Goal: Information Seeking & Learning: Understand process/instructions

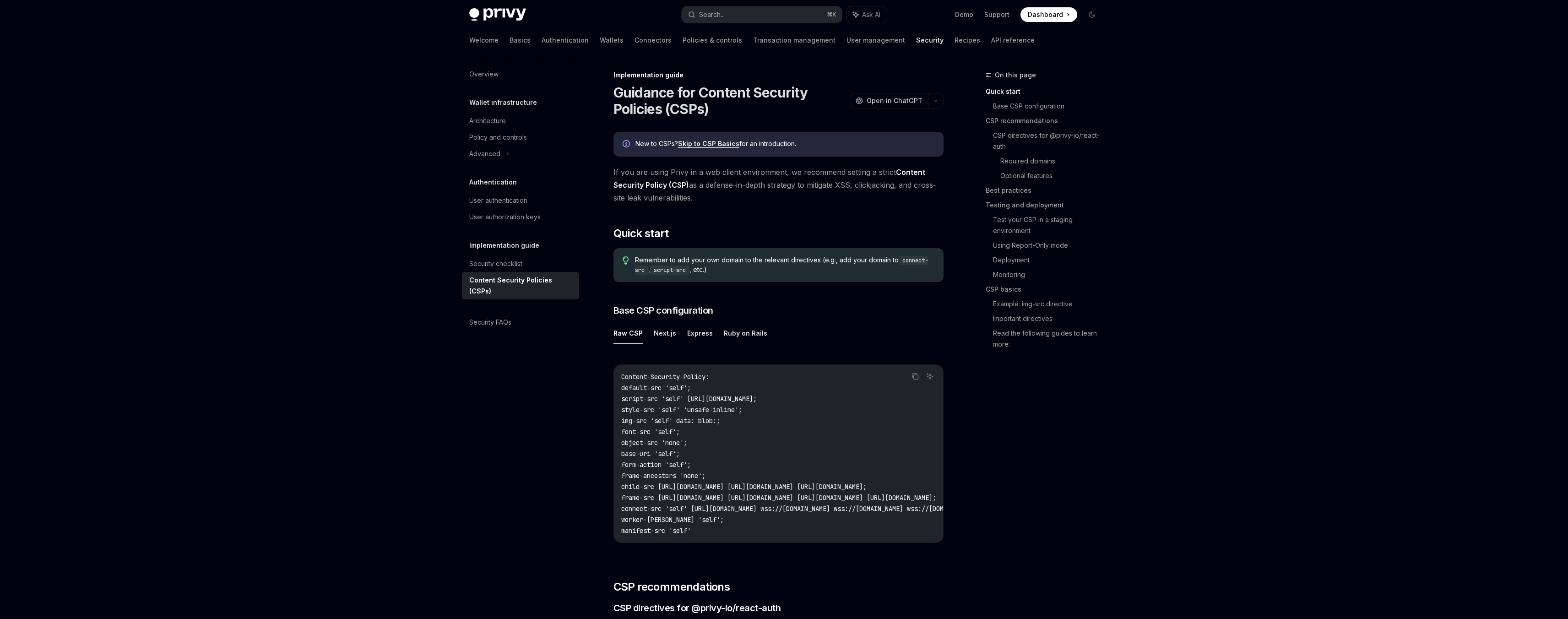
drag, startPoint x: 694, startPoint y: 166, endPoint x: 740, endPoint y: 196, distance: 54.9
click at [740, 196] on span "If you are using Privy in a web client environment, we recommend setting a stri…" at bounding box center [779, 184] width 330 height 38
drag, startPoint x: 747, startPoint y: 194, endPoint x: 674, endPoint y: 166, distance: 78.2
click at [674, 166] on span "If you are using Privy in a web client environment, we recommend setting a stri…" at bounding box center [779, 184] width 330 height 38
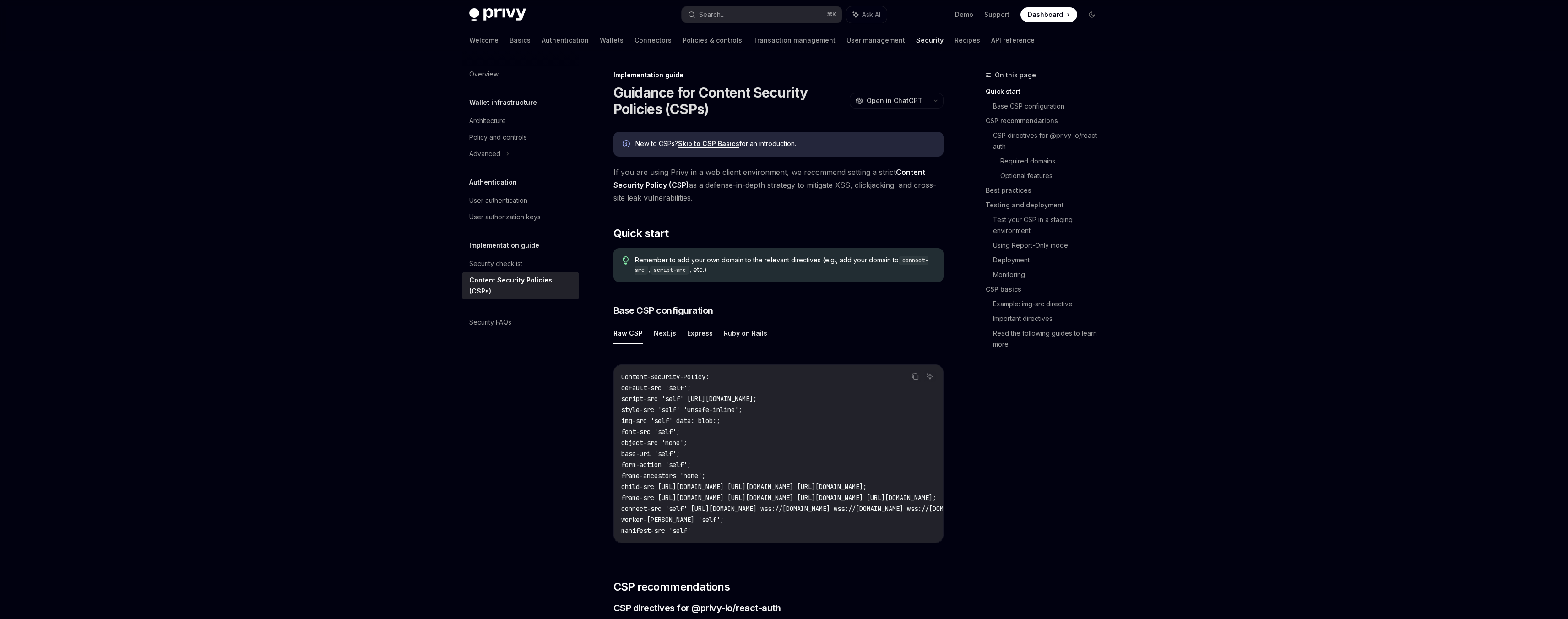
click at [674, 166] on span "If you are using Privy in a web client environment, we recommend setting a stri…" at bounding box center [779, 184] width 330 height 38
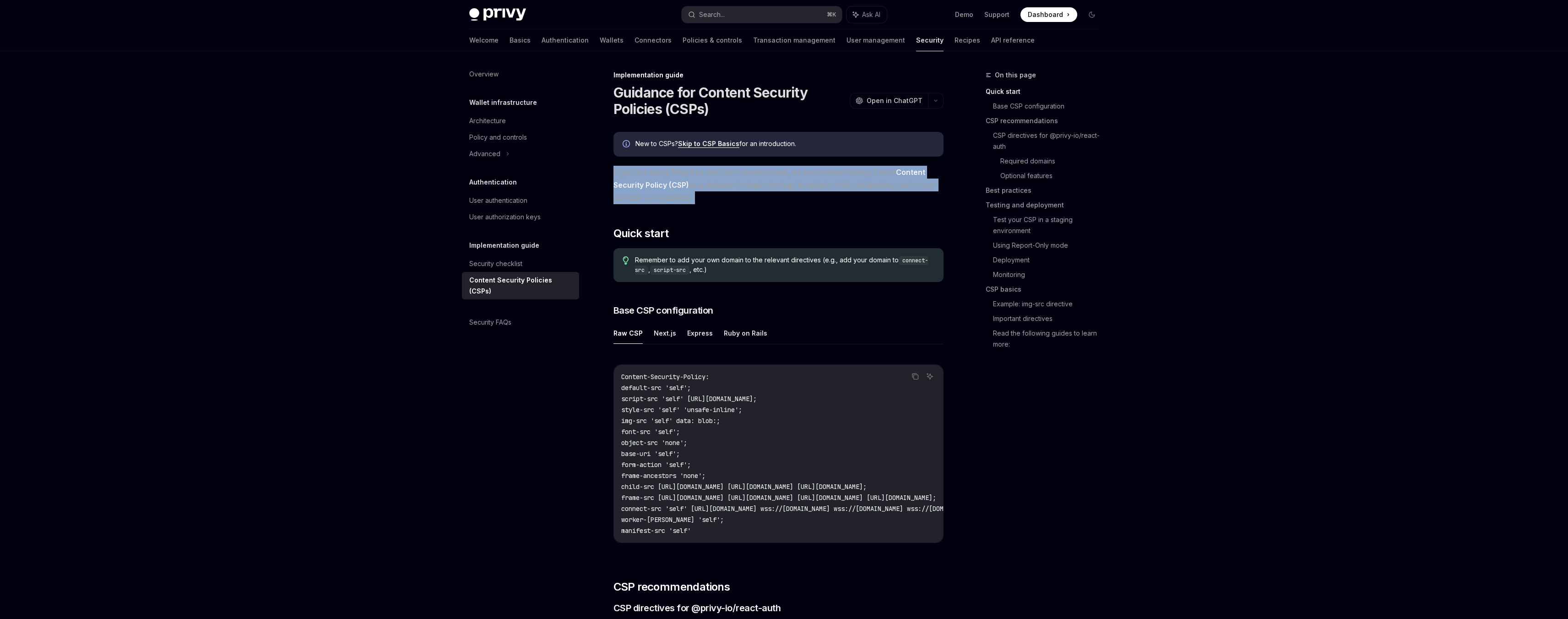
drag, startPoint x: 674, startPoint y: 166, endPoint x: 719, endPoint y: 197, distance: 54.6
click at [719, 197] on span "If you are using Privy in a web client environment, we recommend setting a stri…" at bounding box center [779, 184] width 330 height 38
drag, startPoint x: 719, startPoint y: 197, endPoint x: 671, endPoint y: 175, distance: 52.8
click at [671, 175] on span "If you are using Privy in a web client environment, we recommend setting a stri…" at bounding box center [779, 184] width 330 height 38
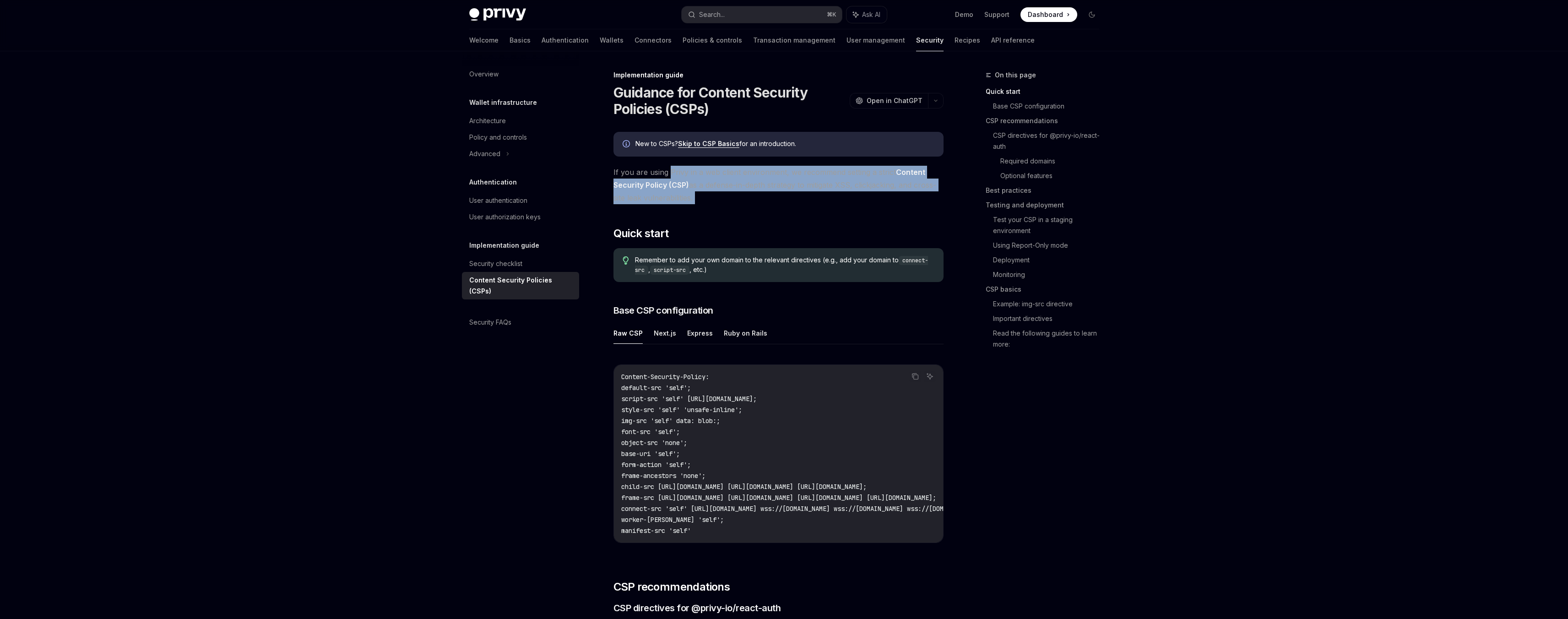
click at [671, 175] on span "If you are using Privy in a web client environment, we recommend setting a stri…" at bounding box center [779, 184] width 330 height 38
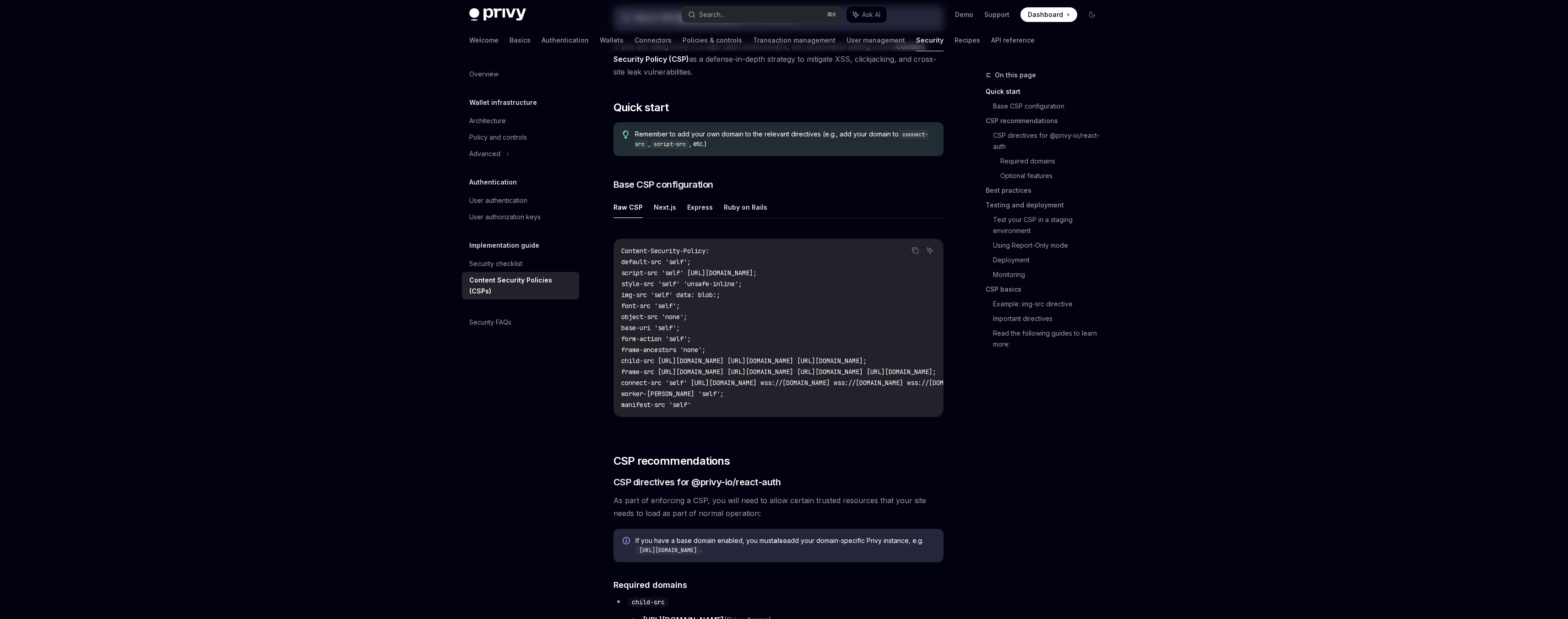
scroll to position [152, 0]
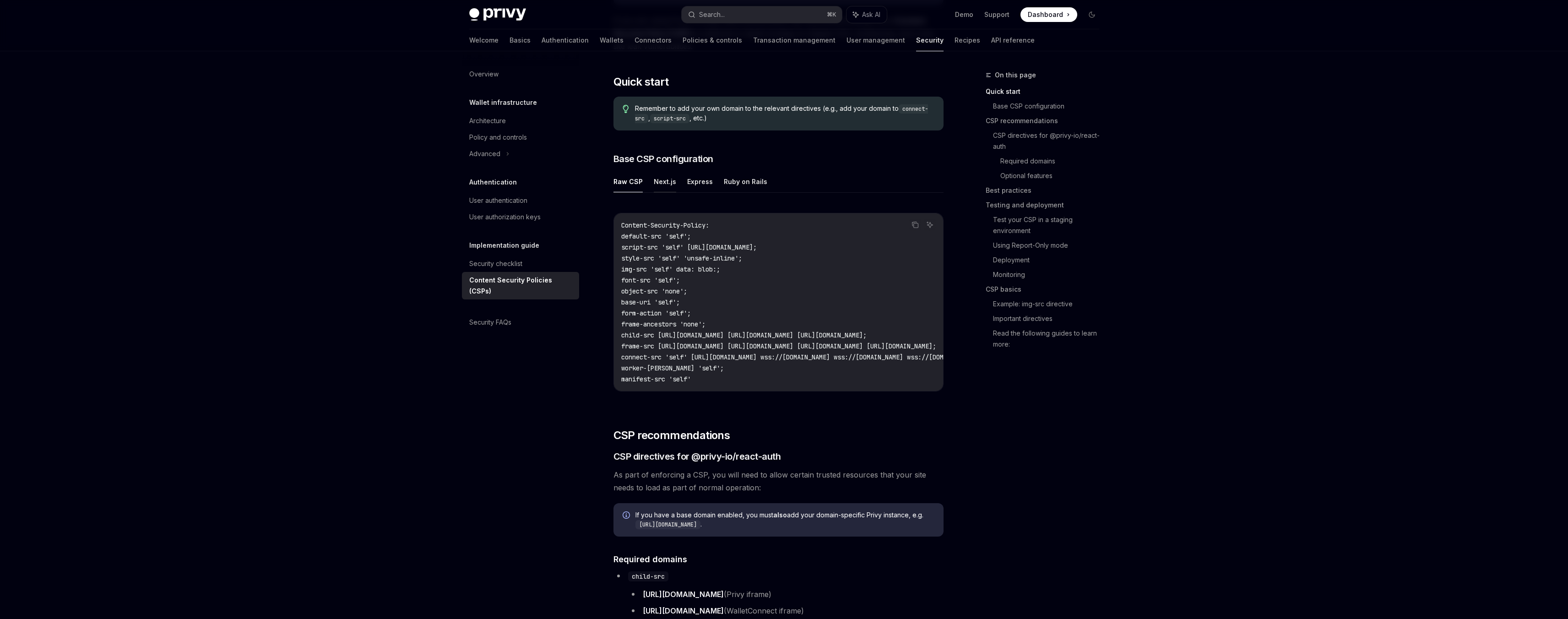
click at [672, 186] on button "Next.js" at bounding box center [665, 181] width 23 height 21
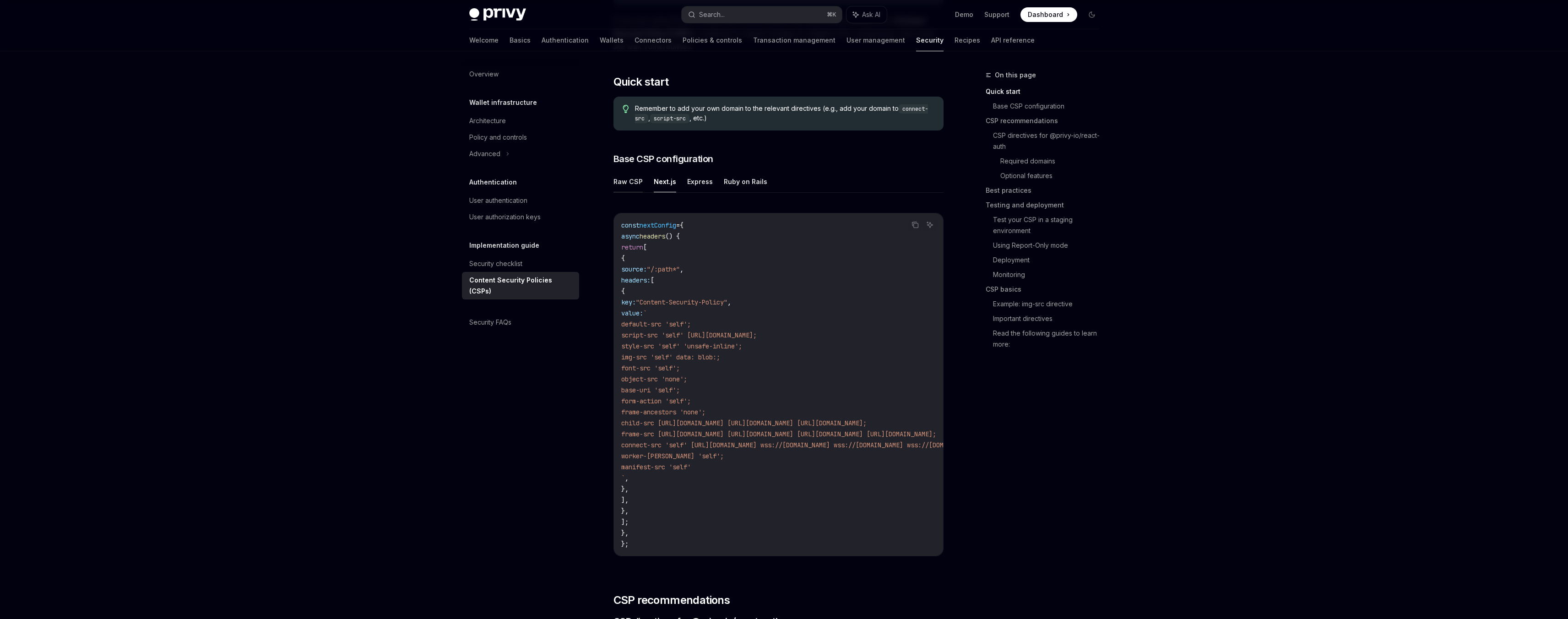
click at [631, 186] on button "Raw CSP" at bounding box center [628, 181] width 29 height 21
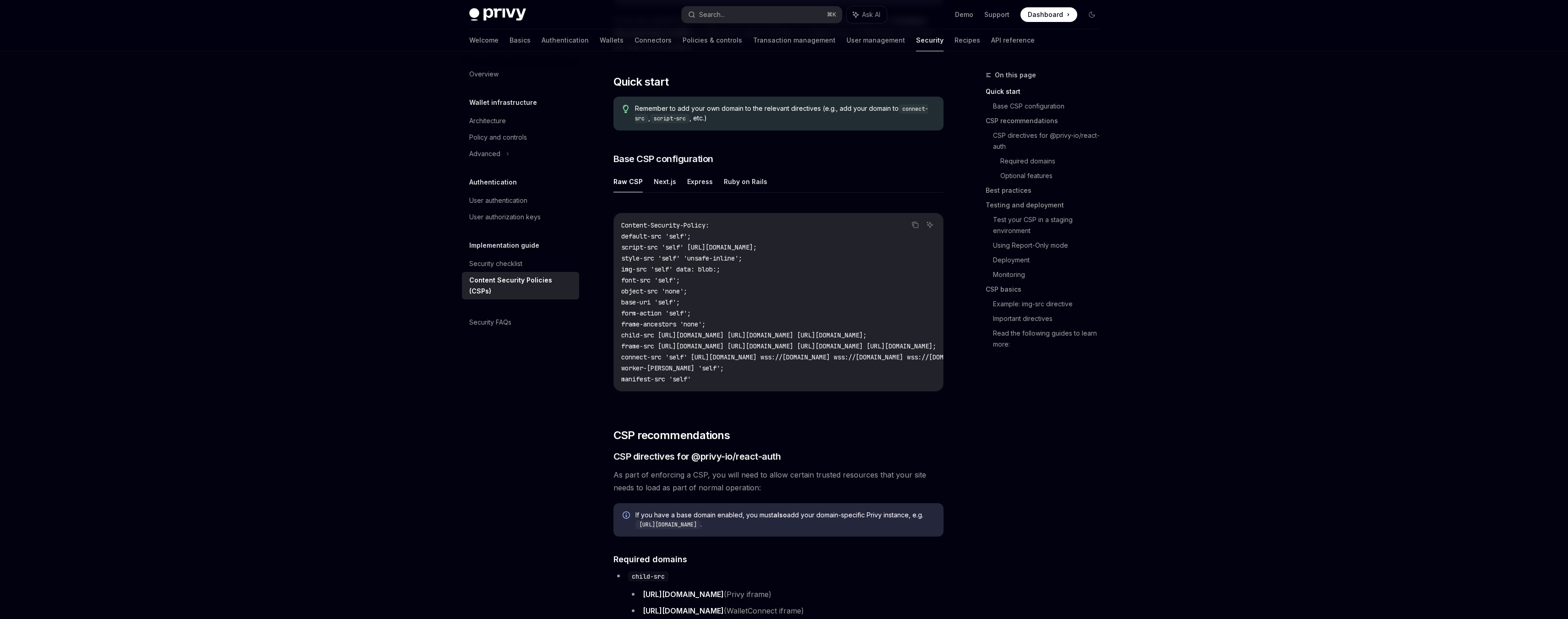
drag, startPoint x: 743, startPoint y: 390, endPoint x: 813, endPoint y: 394, distance: 70.1
click at [813, 391] on div "Content-Security-Policy: default-src 'self'; script-src 'self' [URL][DOMAIN_NAM…" at bounding box center [779, 302] width 329 height 178
click at [666, 184] on button "Next.js" at bounding box center [665, 181] width 23 height 21
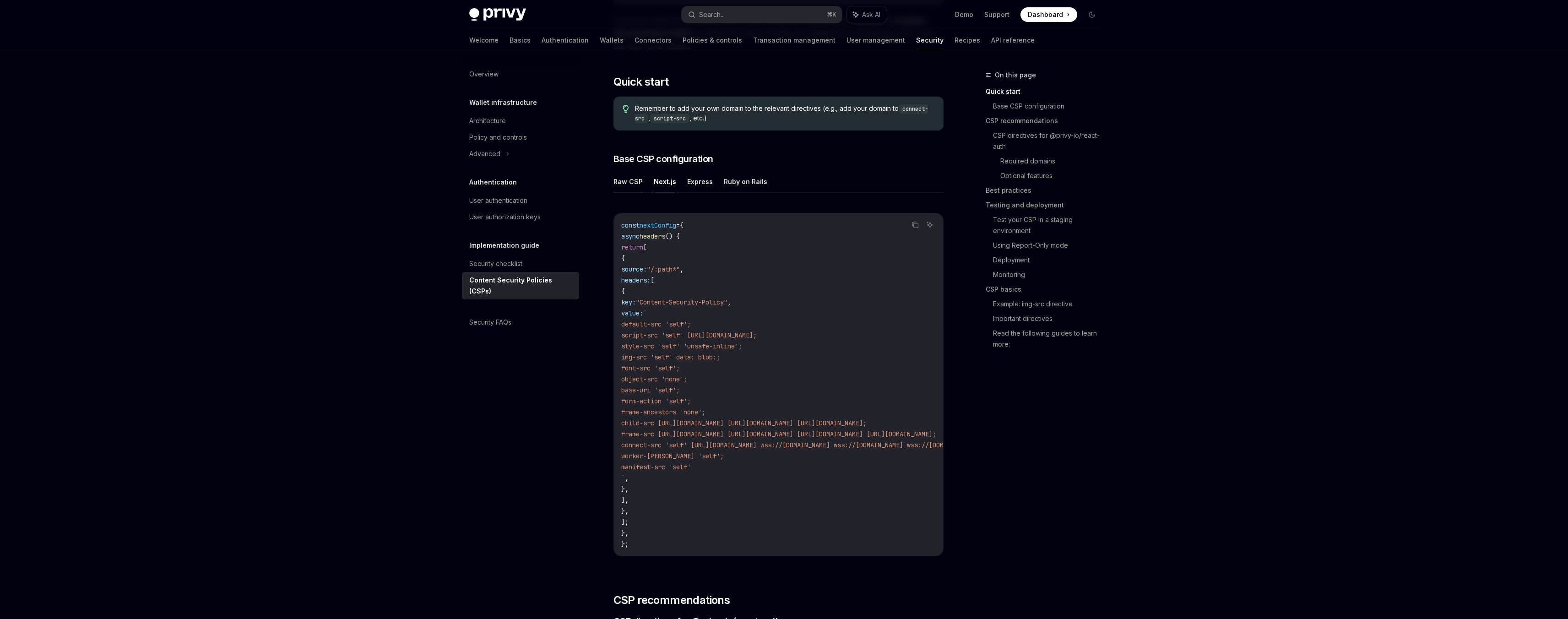
click at [629, 183] on button "Raw CSP" at bounding box center [628, 181] width 29 height 21
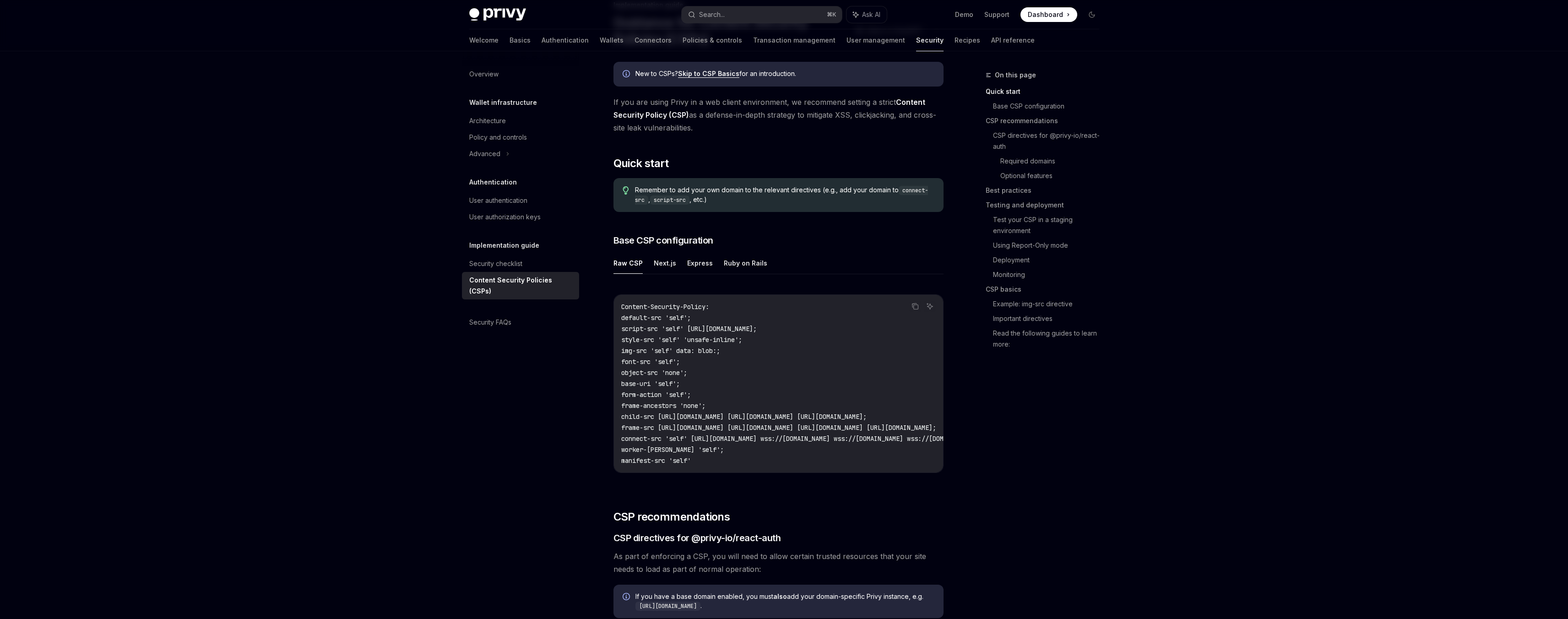
scroll to position [76, 0]
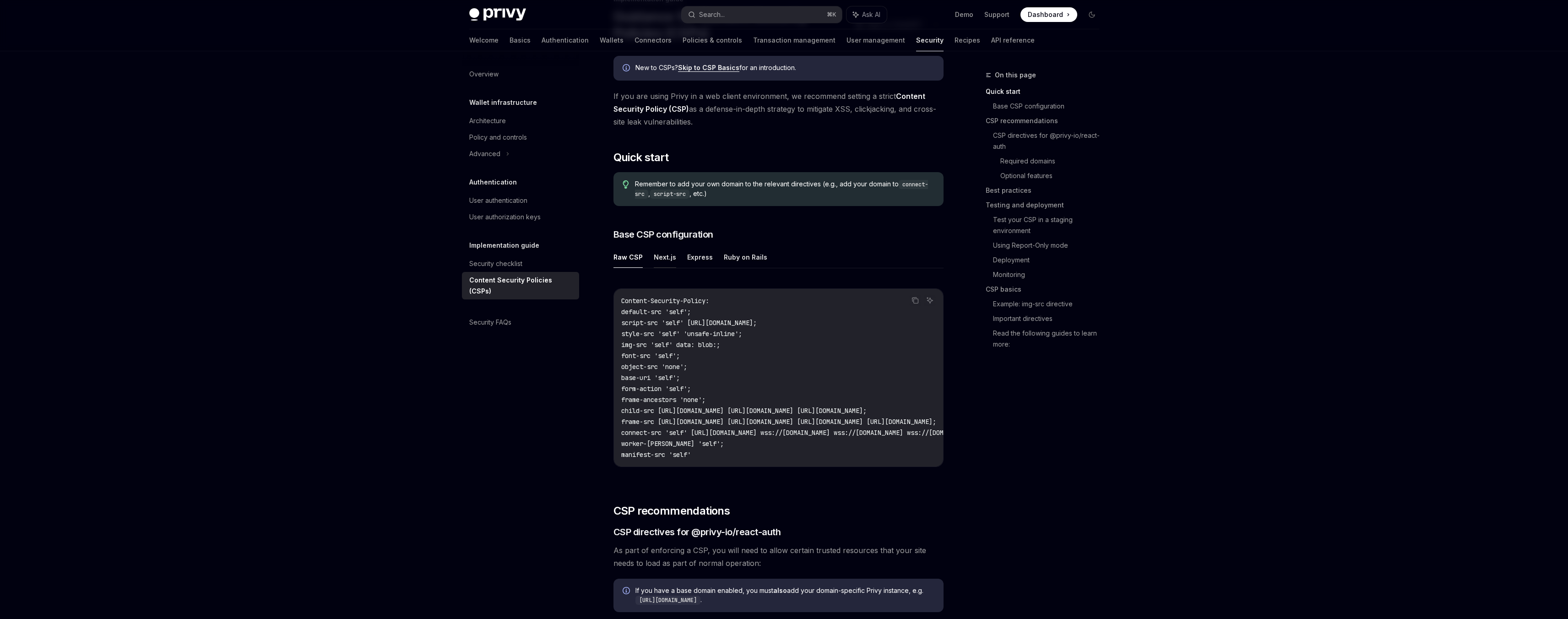
click at [654, 258] on button "Next.js" at bounding box center [665, 257] width 23 height 21
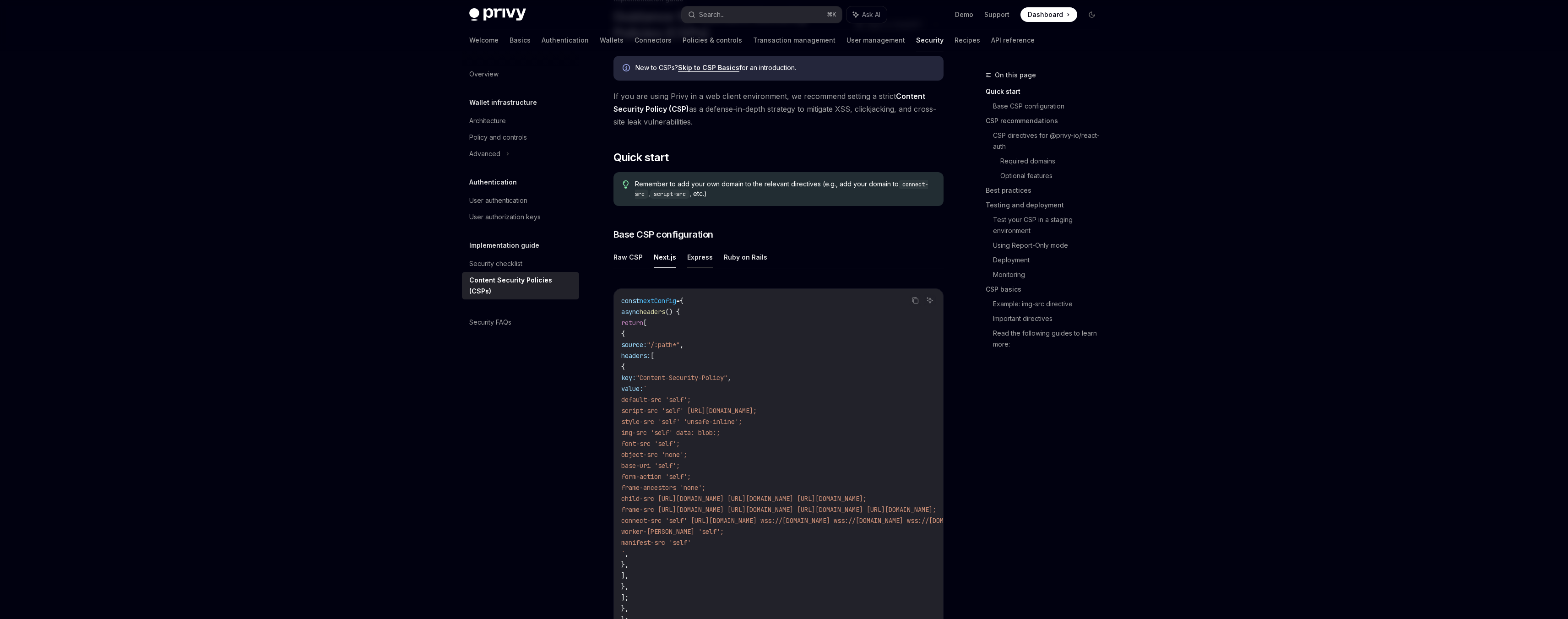
click at [690, 257] on button "Express" at bounding box center [700, 257] width 26 height 21
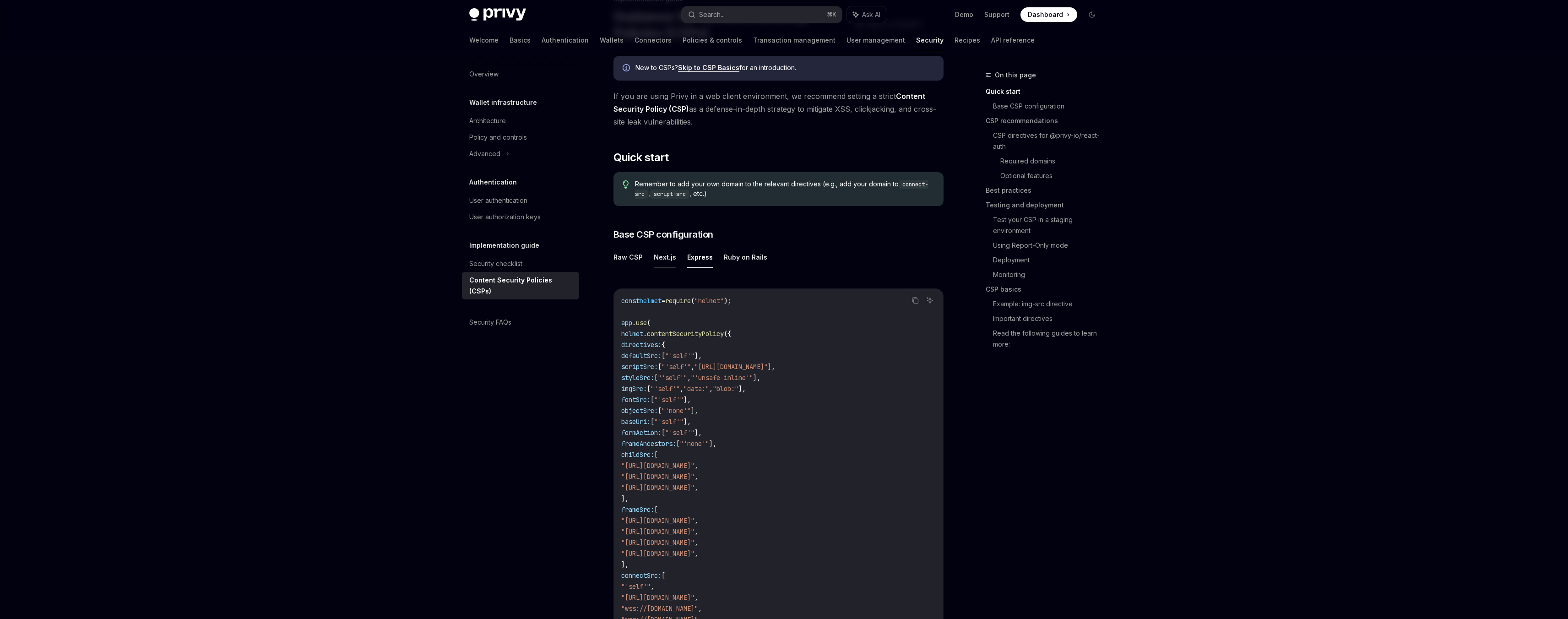
click at [655, 262] on button "Next.js" at bounding box center [665, 257] width 23 height 21
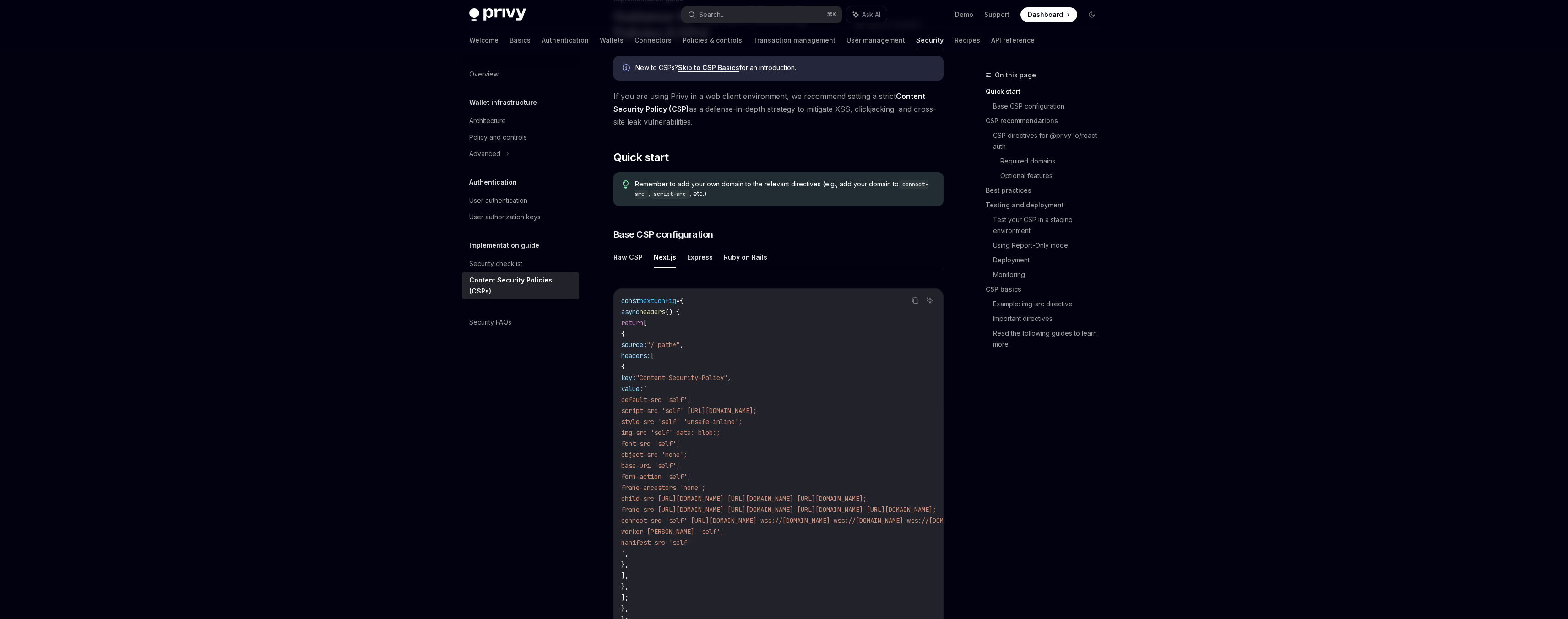
click at [681, 261] on ul "Raw CSP Next.js Express Ruby on Rails" at bounding box center [779, 257] width 330 height 22
click at [731, 257] on button "Ruby on Rails" at bounding box center [745, 257] width 43 height 21
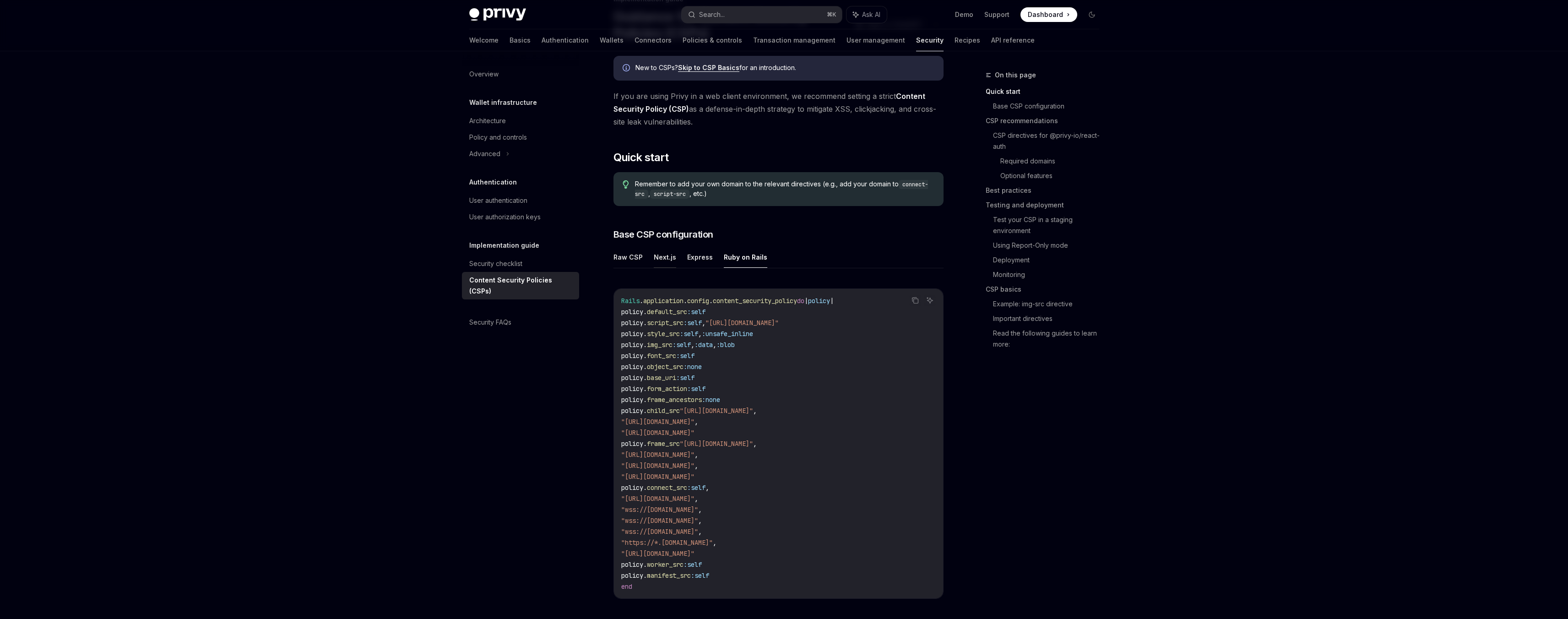
click at [656, 265] on button "Next.js" at bounding box center [665, 257] width 23 height 21
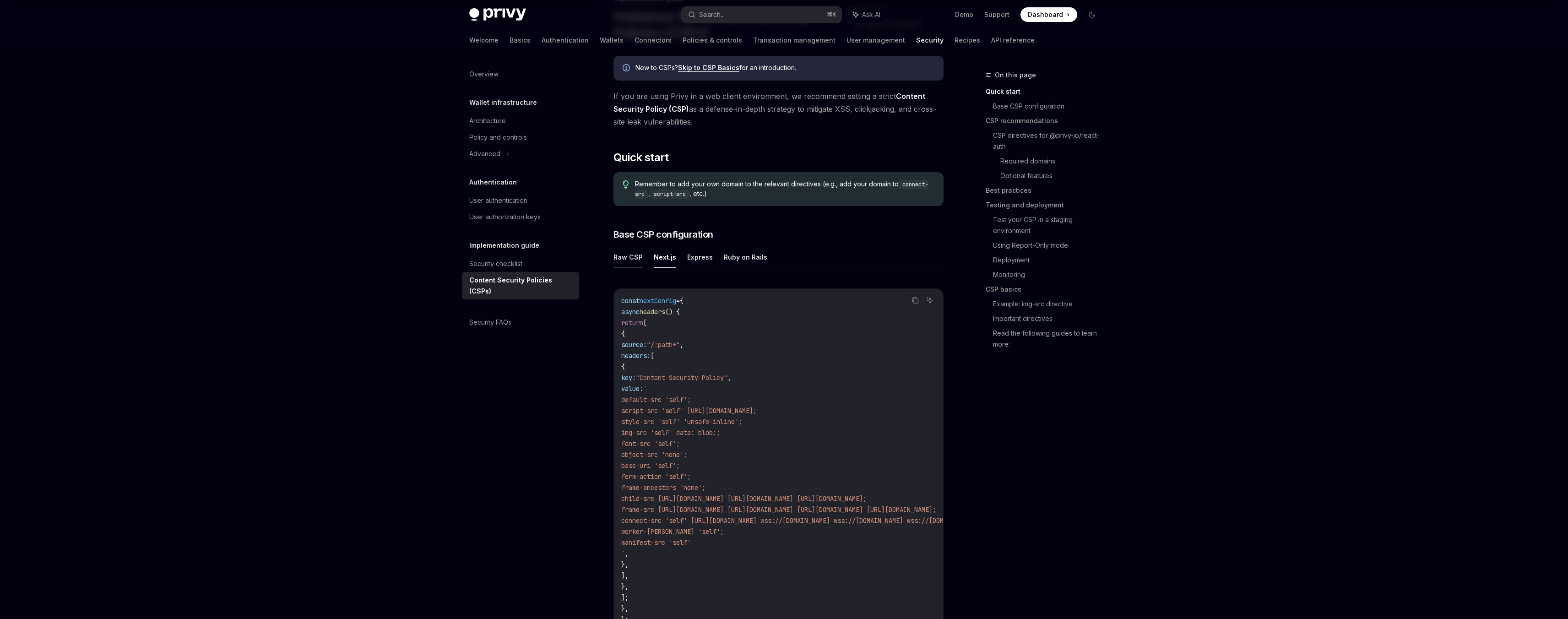
click at [631, 259] on button "Raw CSP" at bounding box center [628, 257] width 29 height 21
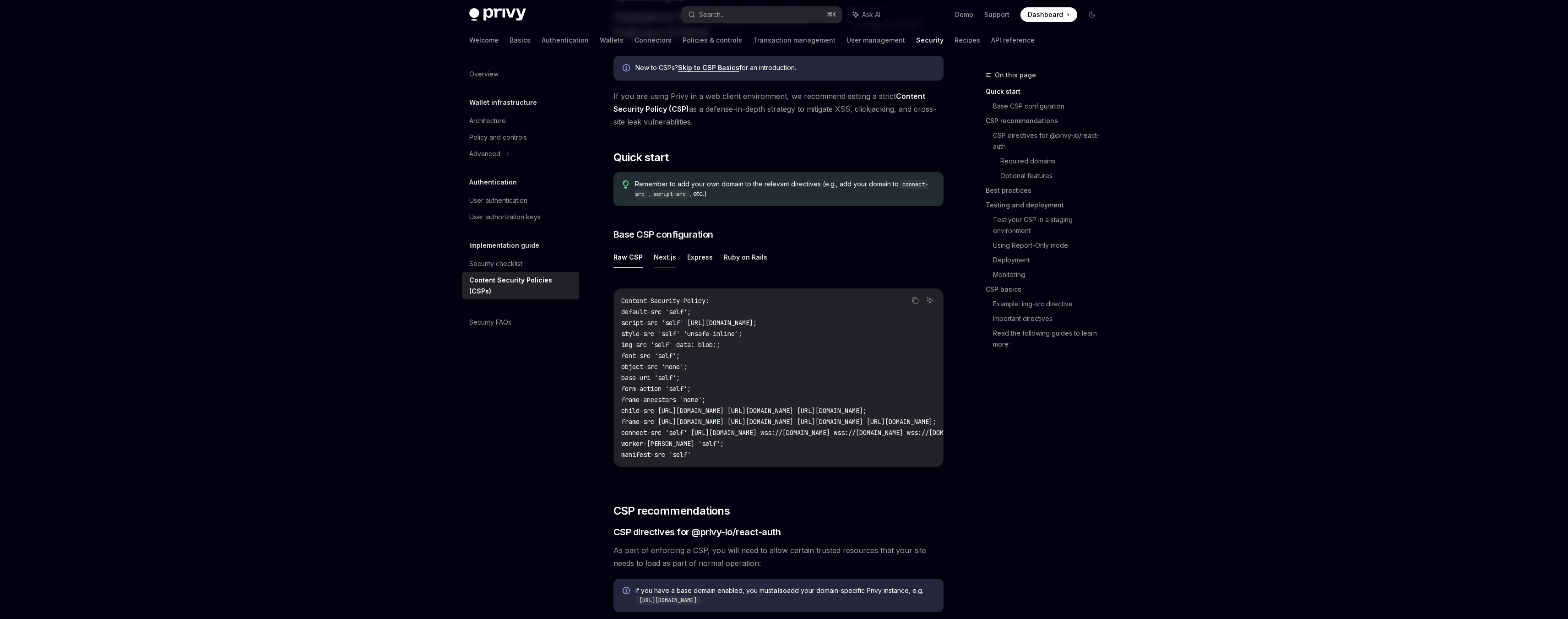
click at [657, 256] on button "Next.js" at bounding box center [665, 257] width 23 height 21
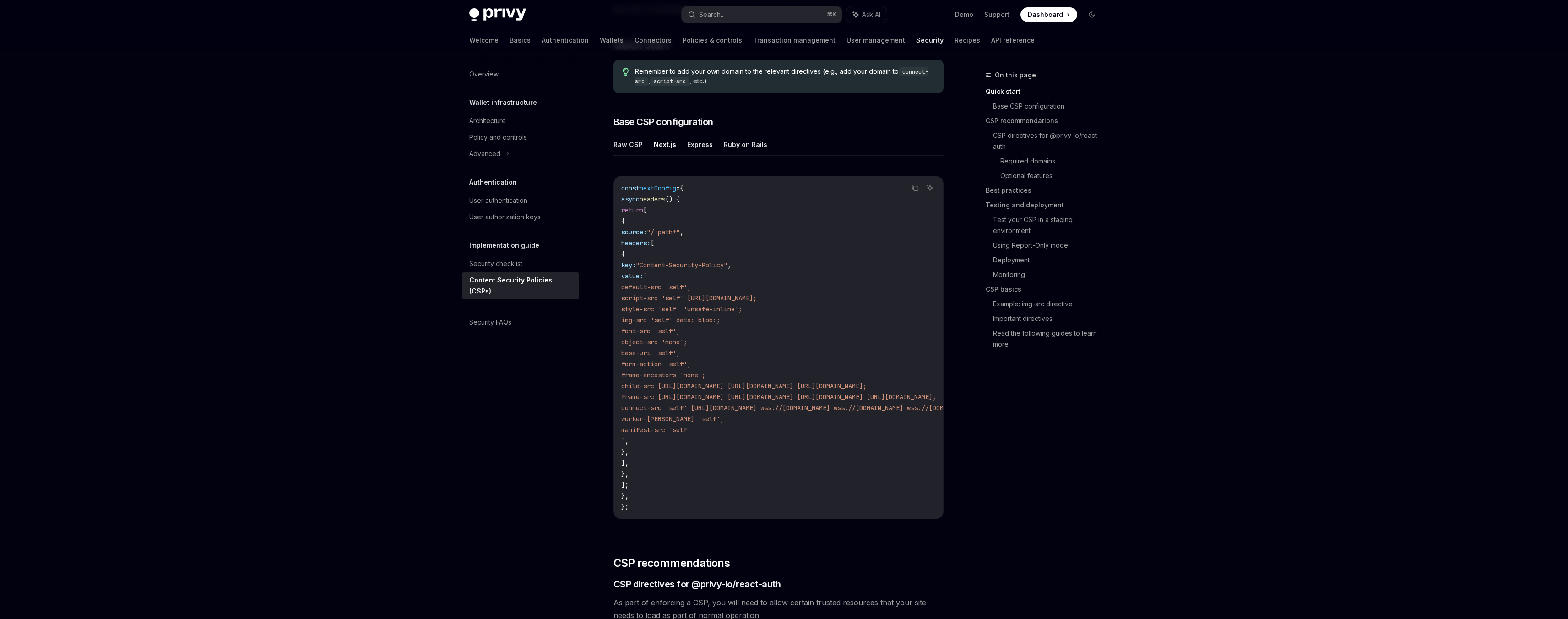
scroll to position [170, 0]
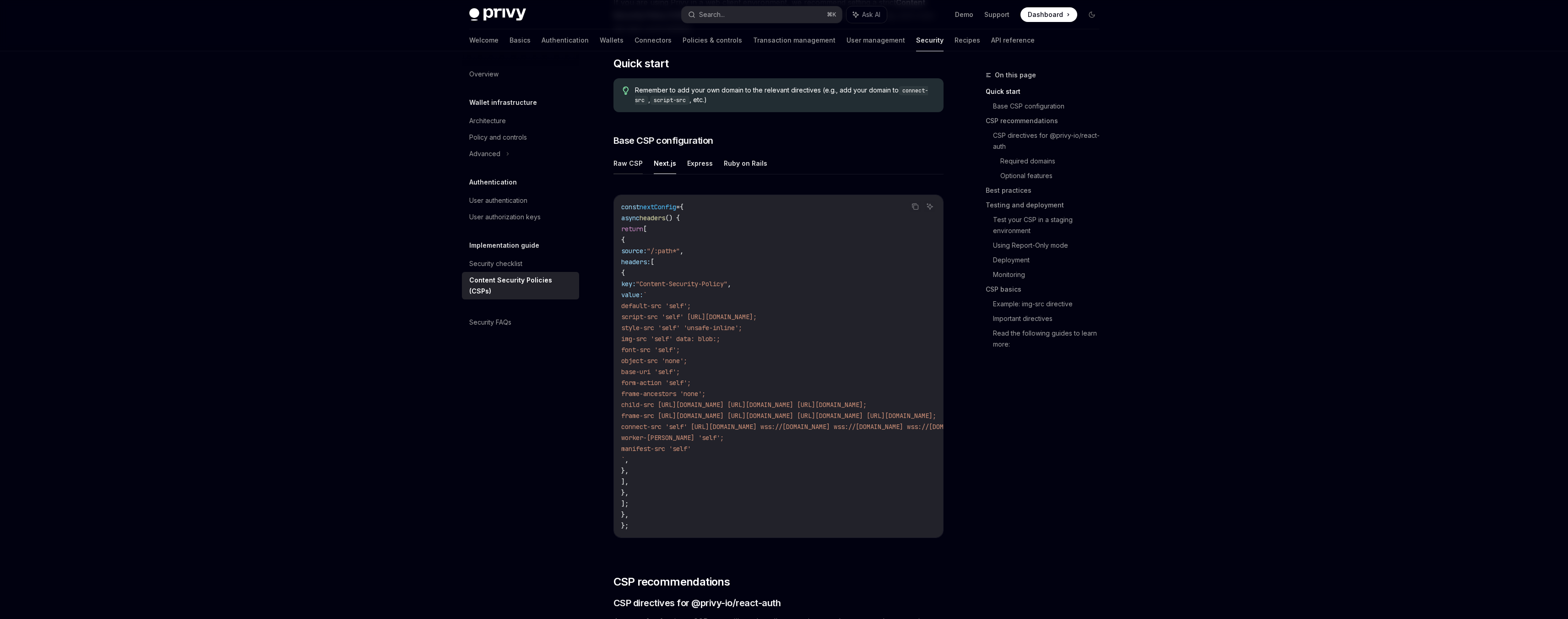
click at [636, 164] on button "Raw CSP" at bounding box center [628, 163] width 29 height 21
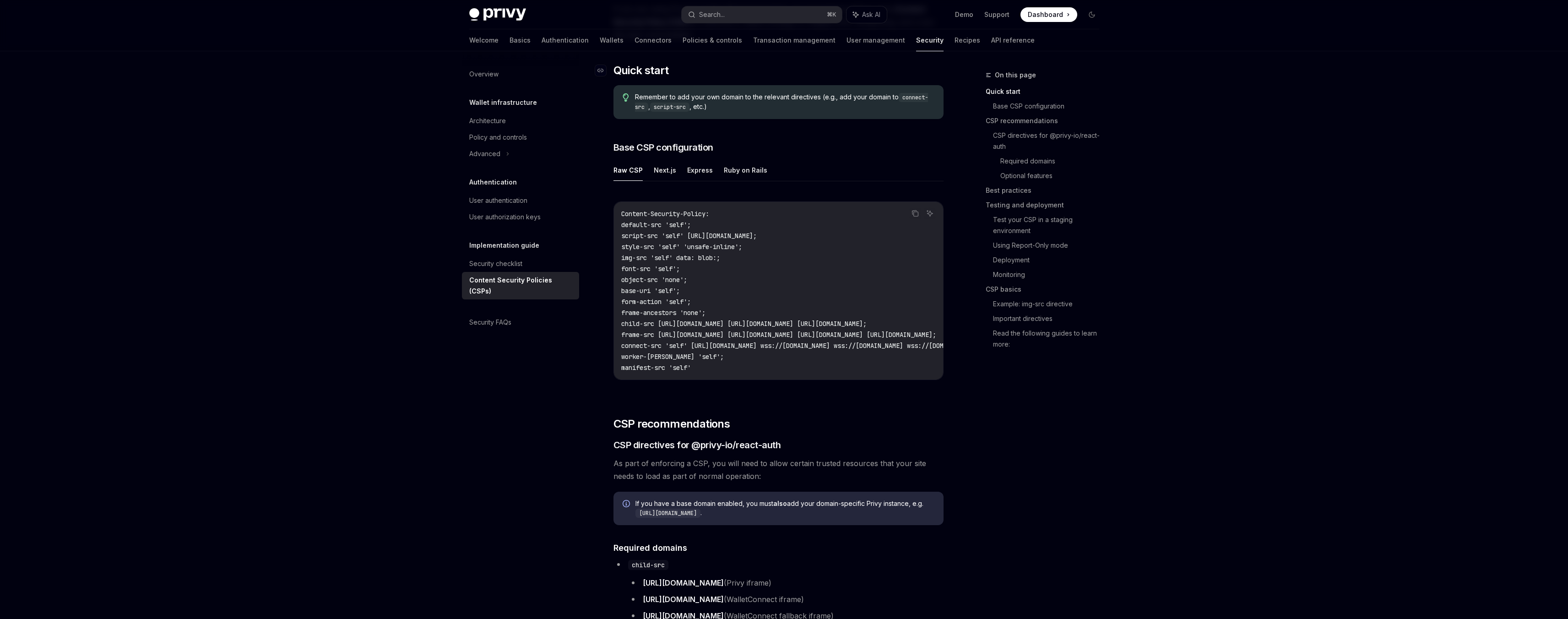
scroll to position [155, 0]
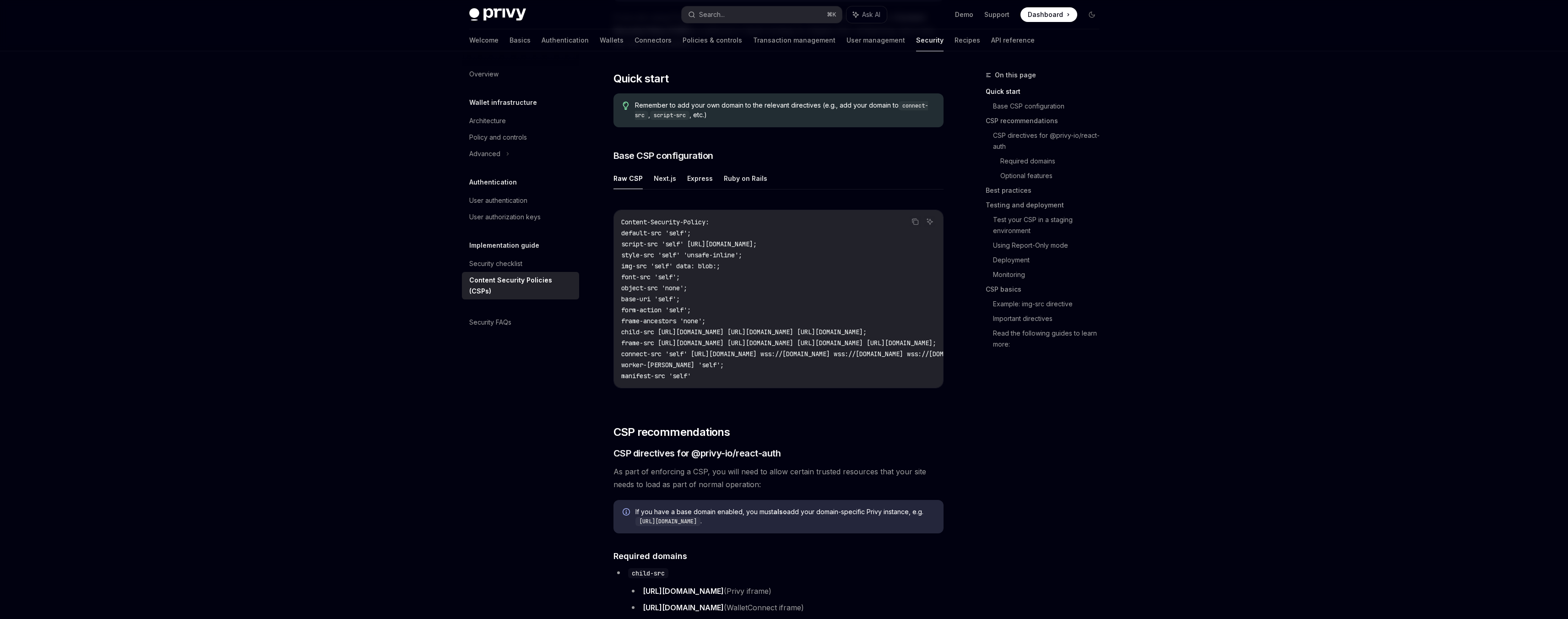
click at [651, 173] on ul "Raw CSP Next.js Express Ruby on Rails" at bounding box center [779, 178] width 330 height 22
click at [654, 175] on button "Next.js" at bounding box center [665, 178] width 23 height 21
type textarea "*"
